Goal: Check status: Check status

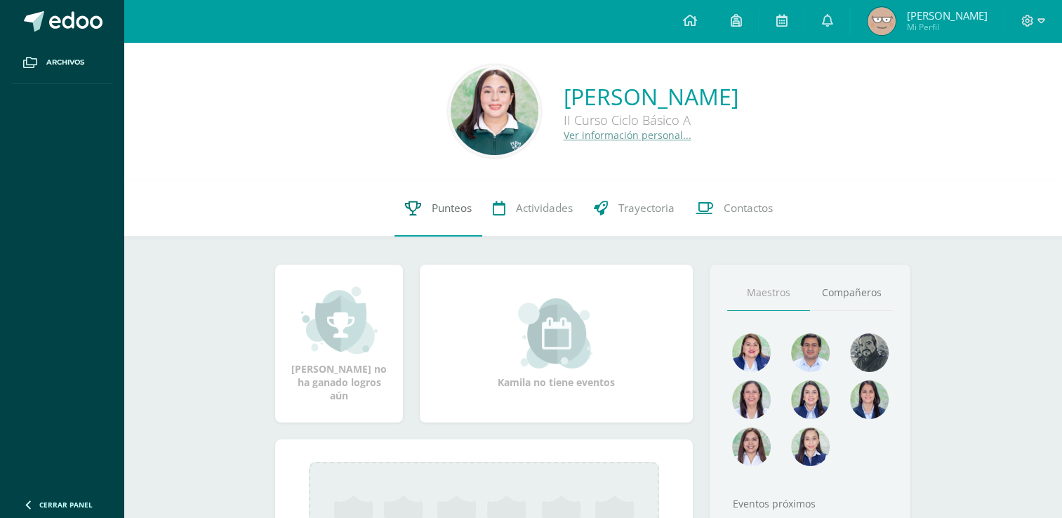
click at [450, 206] on span "Punteos" at bounding box center [452, 208] width 40 height 15
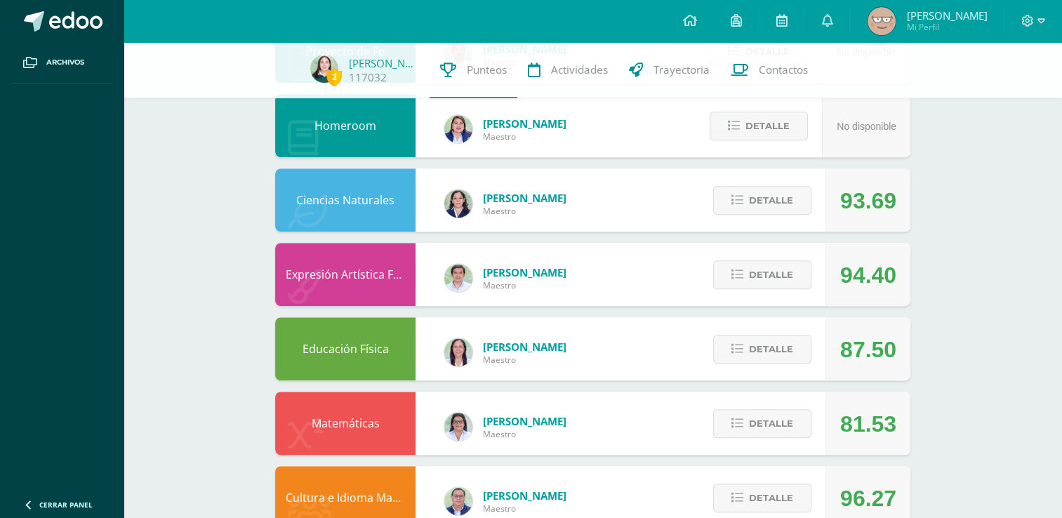
scroll to position [836, 0]
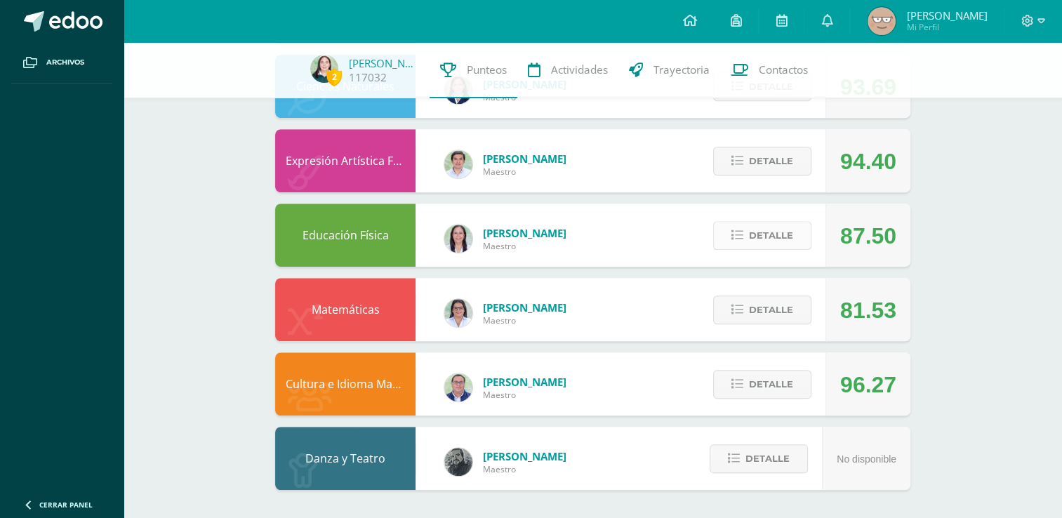
click at [789, 237] on span "Detalle" at bounding box center [771, 236] width 44 height 26
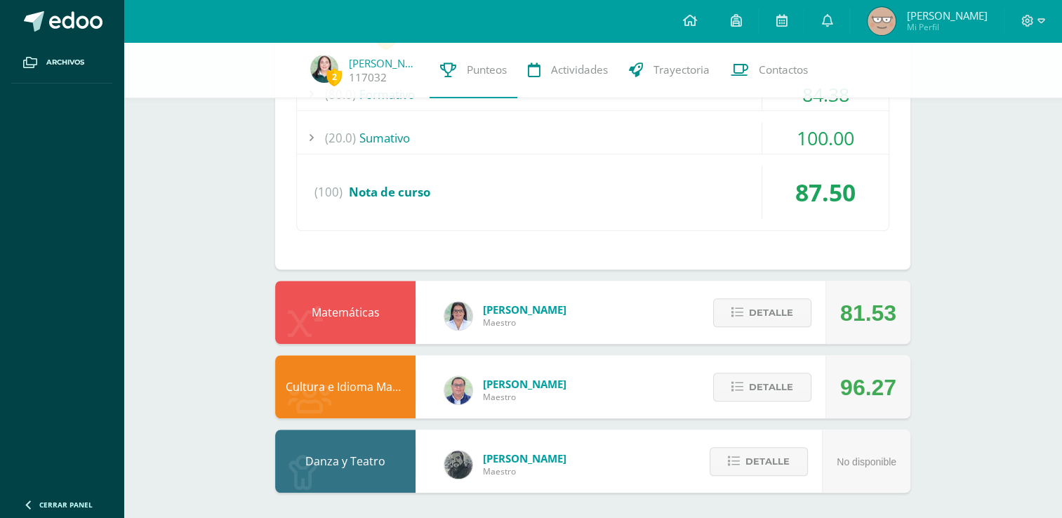
scroll to position [1105, 0]
